Goal: Information Seeking & Learning: Learn about a topic

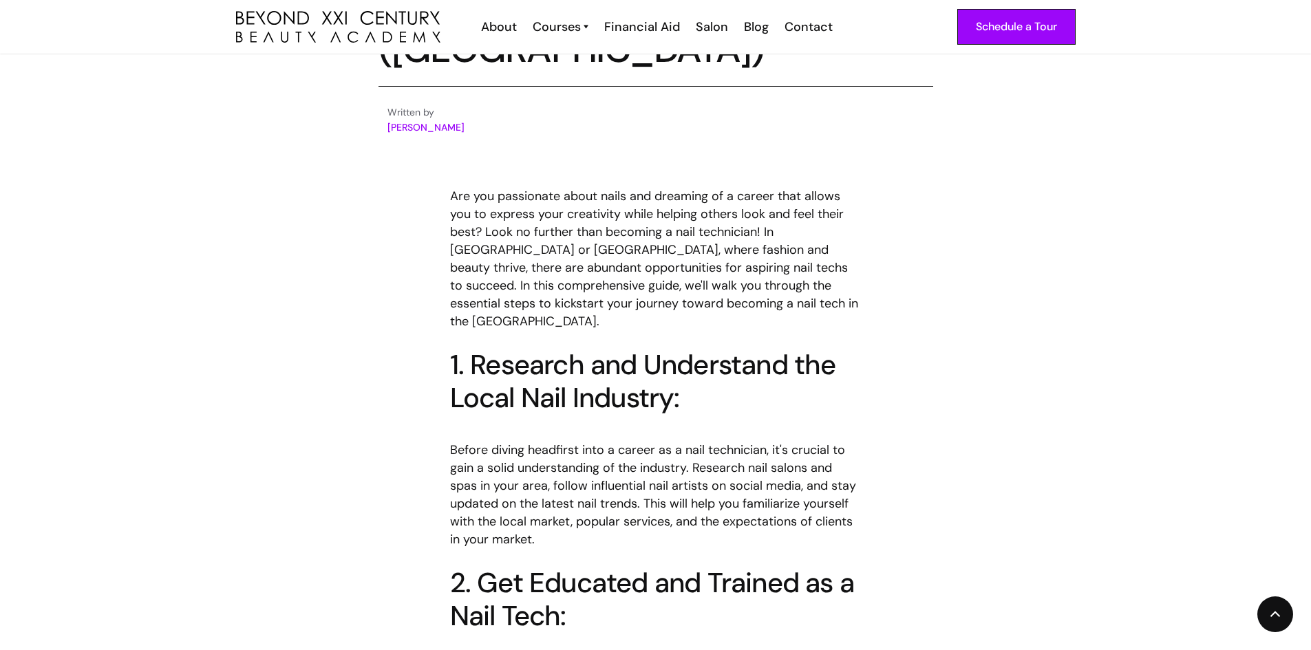
scroll to position [619, 0]
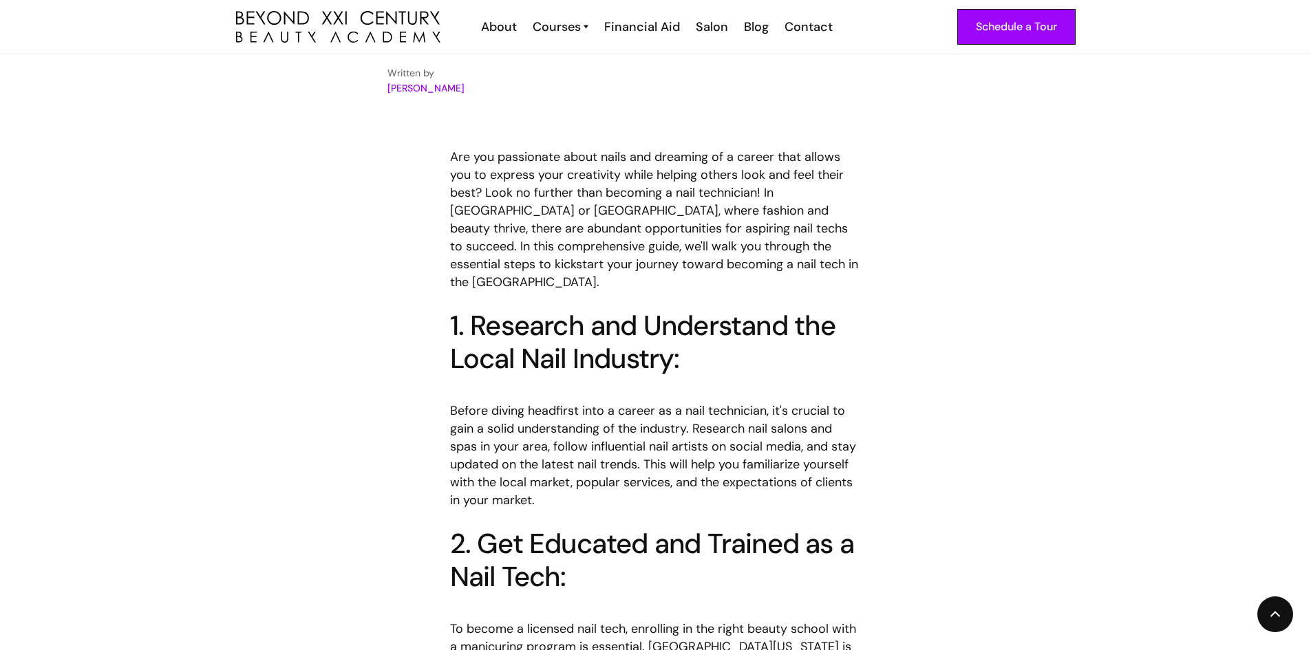
click at [466, 453] on p "‍ Before diving headfirst into a career as a nail technician, it's crucial to g…" at bounding box center [656, 446] width 412 height 125
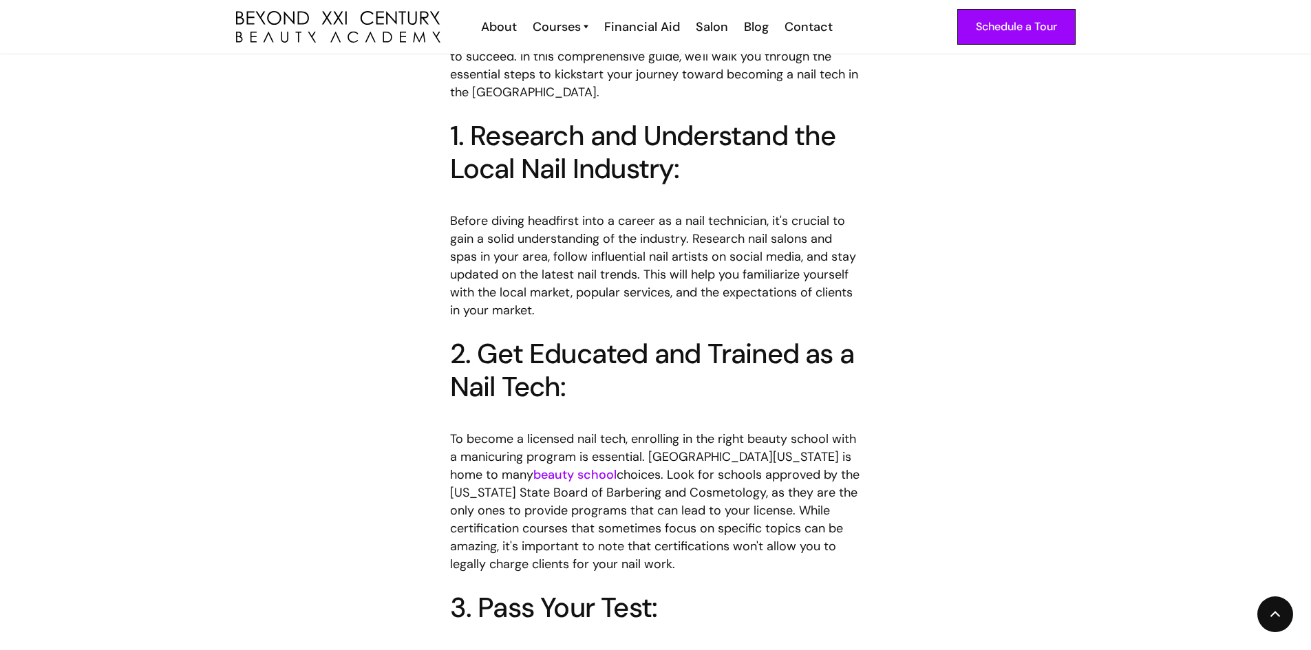
scroll to position [826, 0]
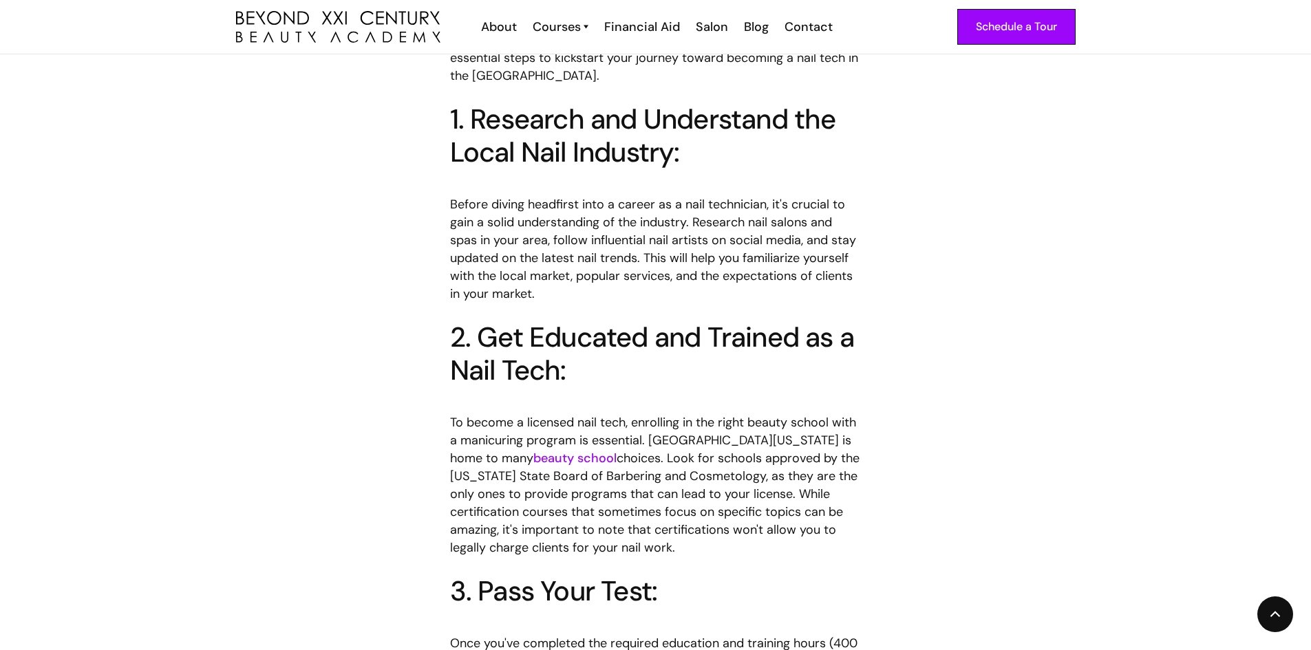
click at [632, 236] on p "‍ Before diving headfirst into a career as a nail technician, it's crucial to g…" at bounding box center [656, 240] width 412 height 125
click at [632, 235] on p "‍ Before diving headfirst into a career as a nail technician, it's crucial to g…" at bounding box center [656, 240] width 412 height 125
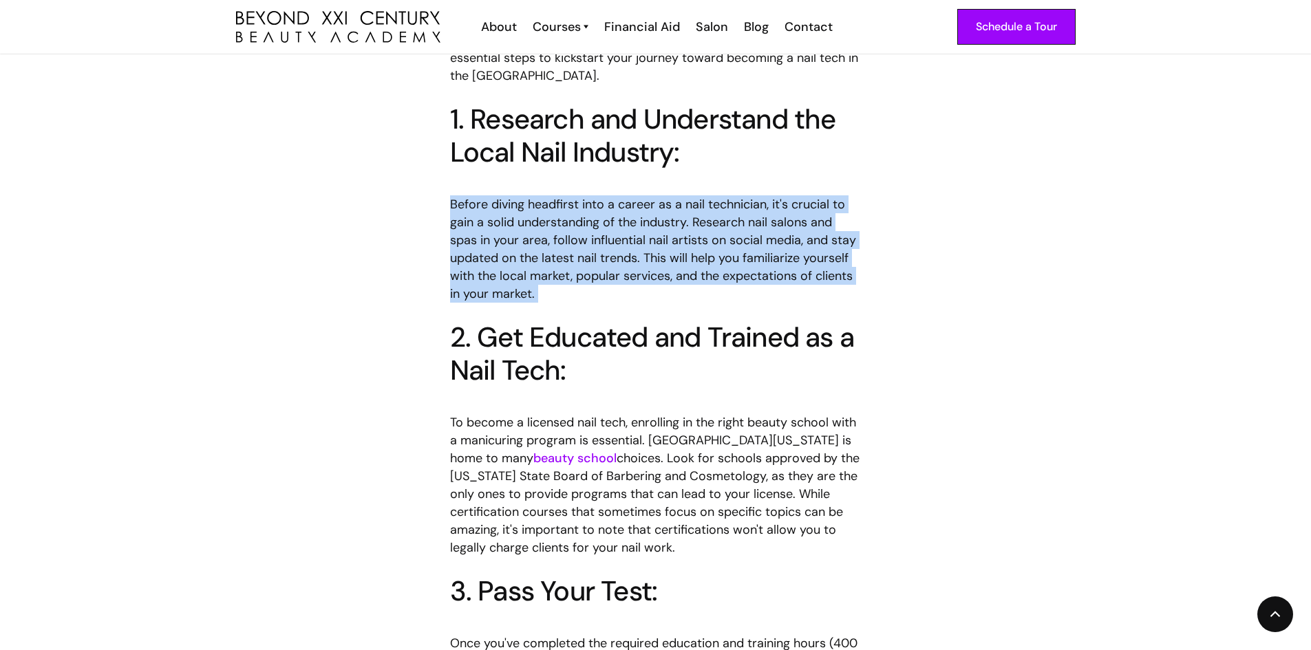
click at [632, 235] on p "‍ Before diving headfirst into a career as a nail technician, it's crucial to g…" at bounding box center [656, 240] width 412 height 125
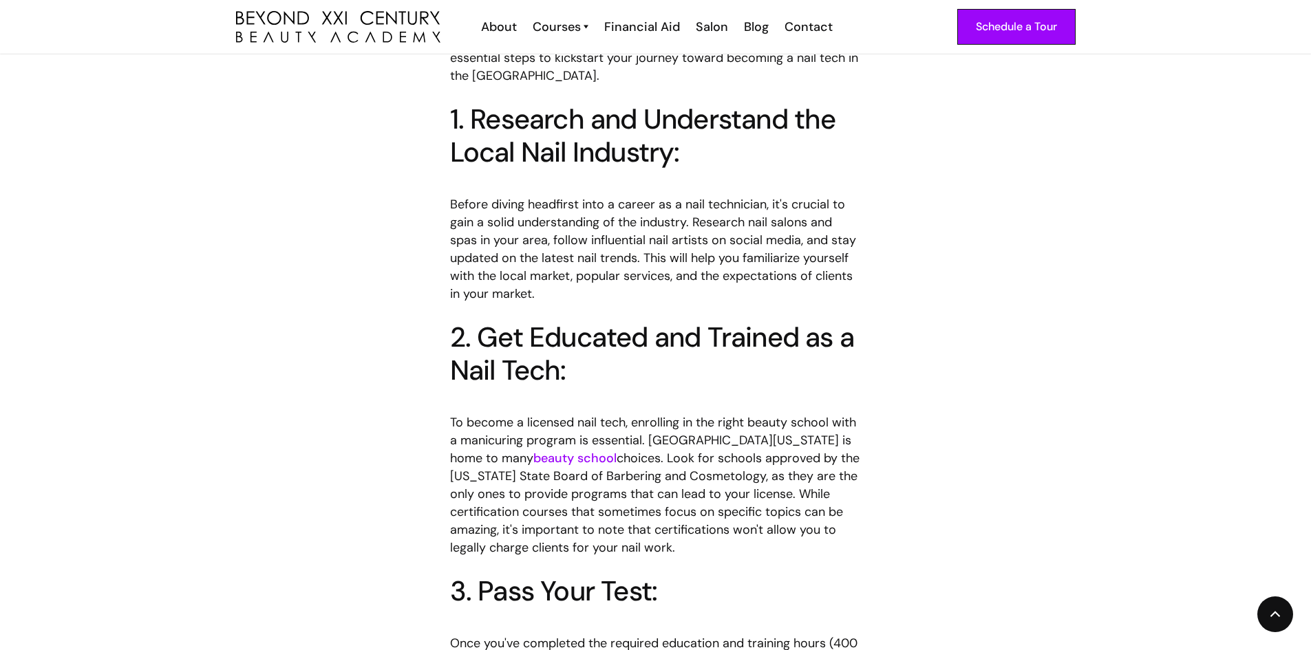
click at [603, 120] on h2 "1. Research and Understand the Local Nail Industry:" at bounding box center [656, 136] width 412 height 66
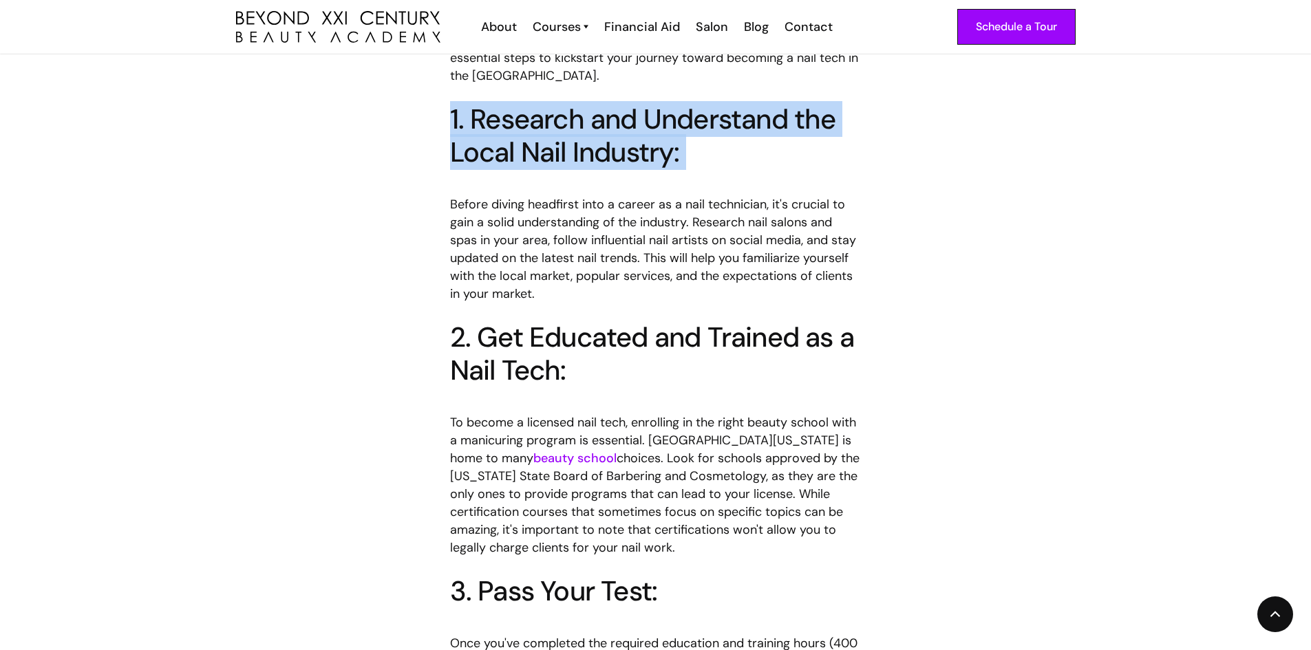
click at [603, 120] on h2 "1. Research and Understand the Local Nail Industry:" at bounding box center [656, 136] width 412 height 66
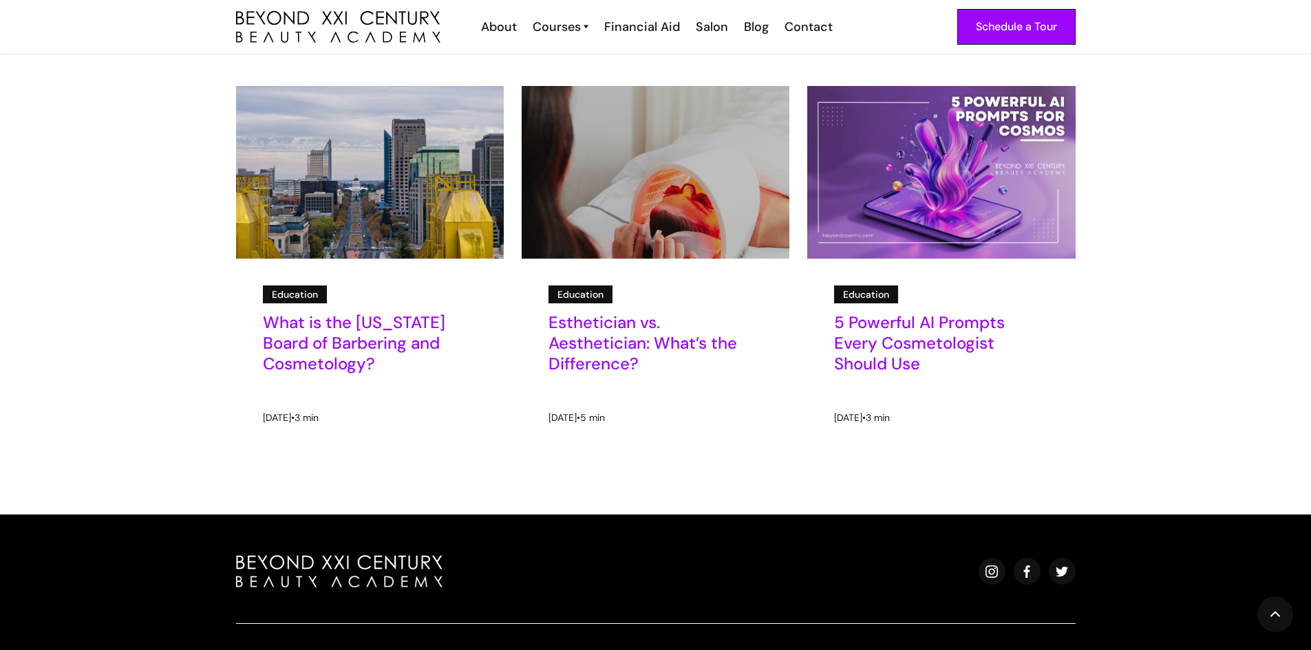
scroll to position [2890, 0]
